Goal: Task Accomplishment & Management: Use online tool/utility

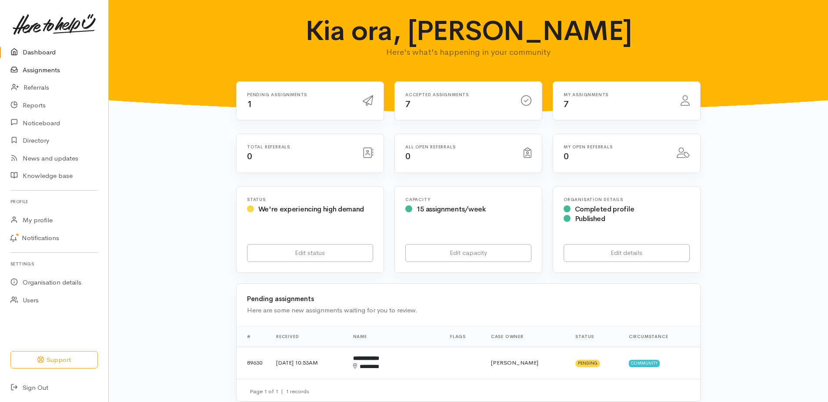
click at [49, 77] on link "Assignments" at bounding box center [54, 70] width 108 height 18
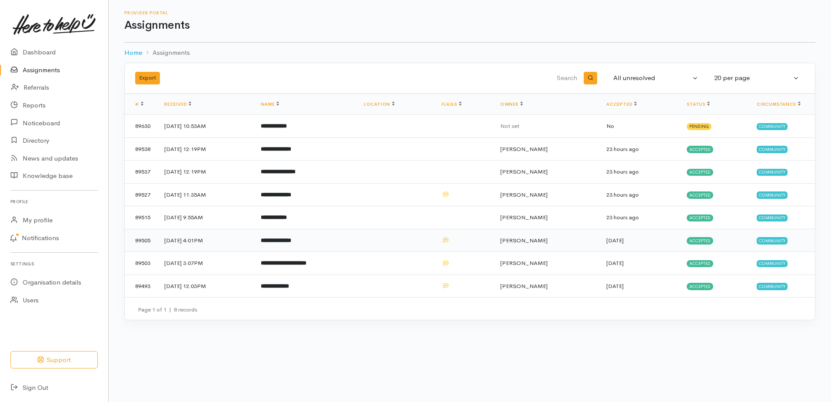
click at [291, 243] on b "**********" at bounding box center [276, 240] width 30 height 6
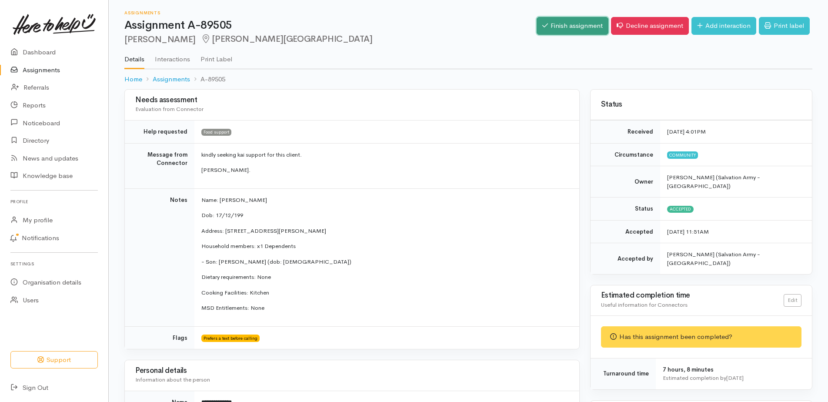
click at [537, 32] on link "Finish assignment" at bounding box center [573, 26] width 72 height 18
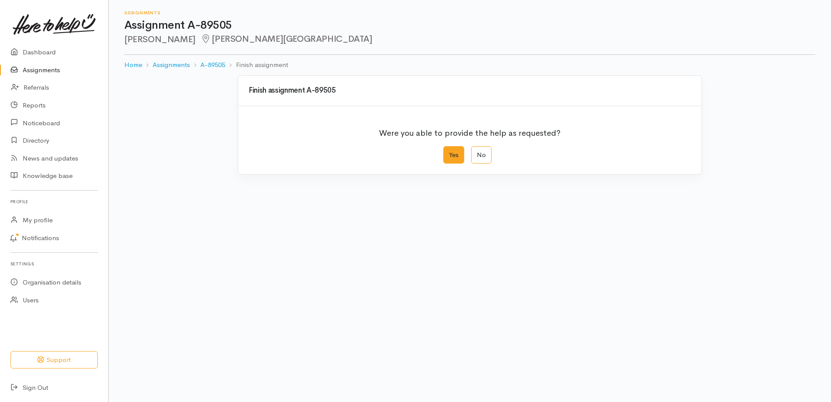
click at [457, 160] on label "Yes" at bounding box center [453, 155] width 21 height 18
click at [449, 152] on input "Yes" at bounding box center [446, 149] width 6 height 6
radio input "true"
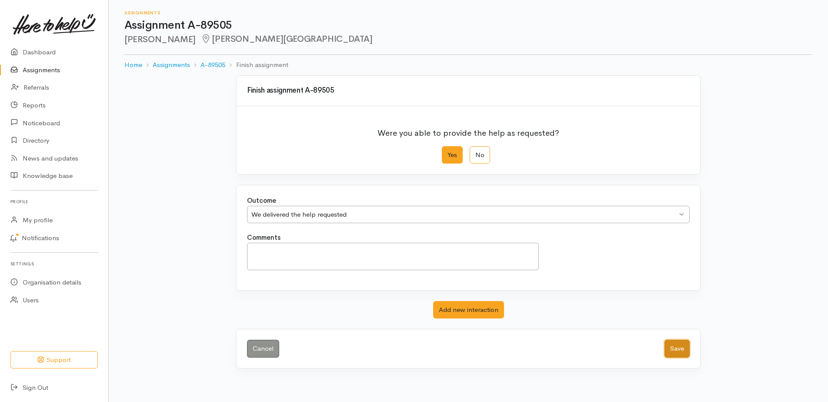
click at [673, 357] on button "Save" at bounding box center [676, 349] width 25 height 18
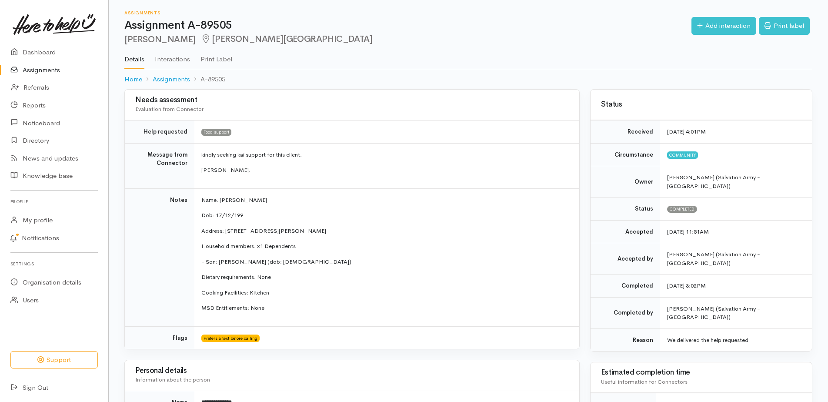
click at [43, 74] on link "Assignments" at bounding box center [54, 70] width 108 height 18
